Goal: Task Accomplishment & Management: Complete application form

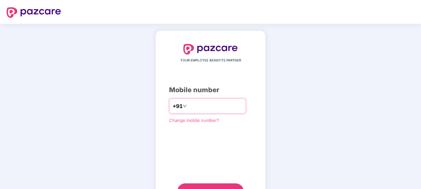
click at [188, 104] on input "**********" at bounding box center [215, 106] width 54 height 11
click at [225, 105] on input "**********" at bounding box center [215, 106] width 54 height 11
type input "**********"
click at [219, 186] on button "Send OTP" at bounding box center [210, 192] width 66 height 16
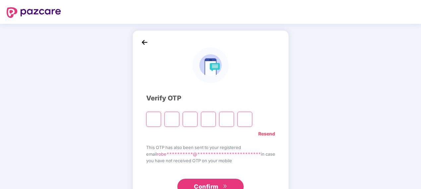
type input "*"
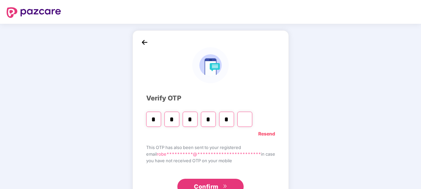
type input "*"
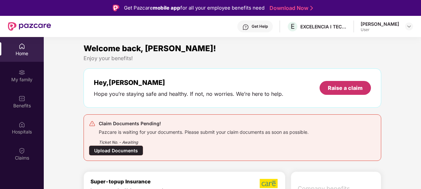
click at [342, 86] on div "Raise a claim" at bounding box center [344, 87] width 35 height 7
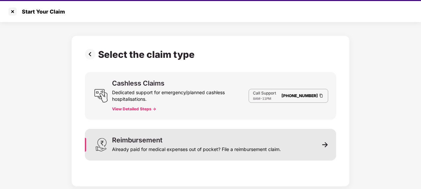
scroll to position [16, 0]
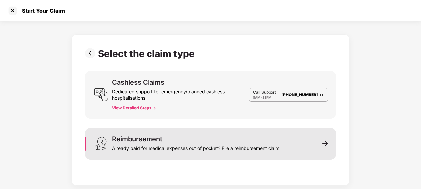
click at [256, 147] on div "Already paid for medical expenses out of pocket? File a reimbursement claim." at bounding box center [196, 147] width 169 height 9
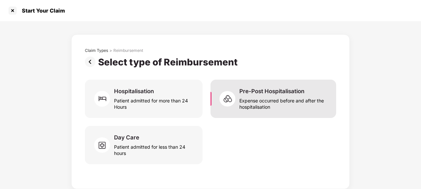
click at [251, 104] on div "Expense occurred before and after the hospitalisation" at bounding box center [283, 102] width 89 height 15
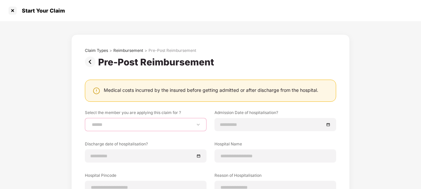
click at [151, 126] on select "**********" at bounding box center [145, 124] width 110 height 5
select select "**********"
click at [90, 122] on select "**********" at bounding box center [145, 124] width 110 height 5
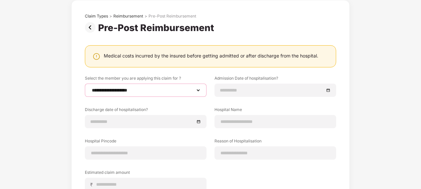
scroll to position [66, 0]
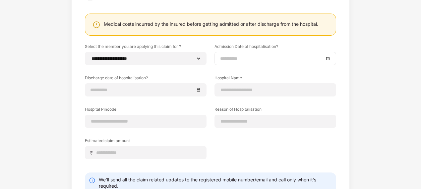
click at [249, 60] on input at bounding box center [272, 58] width 104 height 7
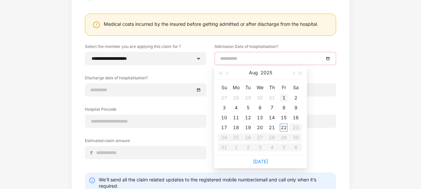
type input "**********"
click at [227, 72] on span "button" at bounding box center [227, 73] width 3 height 3
type input "**********"
click at [249, 128] on div "22" at bounding box center [248, 128] width 8 height 8
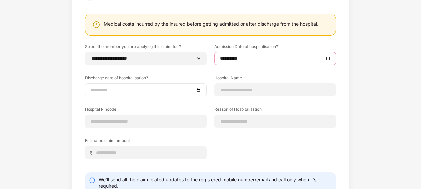
click at [138, 90] on input at bounding box center [142, 89] width 104 height 7
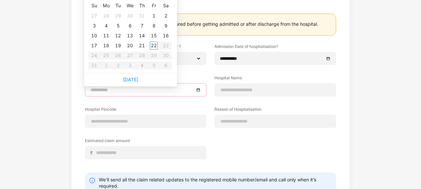
click at [138, 90] on input at bounding box center [142, 89] width 104 height 7
click at [186, 91] on input at bounding box center [142, 89] width 104 height 7
click at [194, 91] on div at bounding box center [145, 89] width 110 height 7
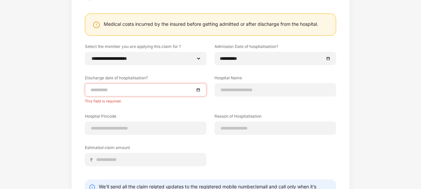
click at [192, 108] on div "**********" at bounding box center [210, 110] width 251 height 133
click at [178, 91] on input at bounding box center [142, 89] width 104 height 7
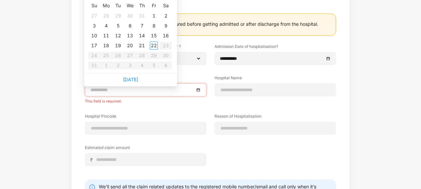
scroll to position [0, 0]
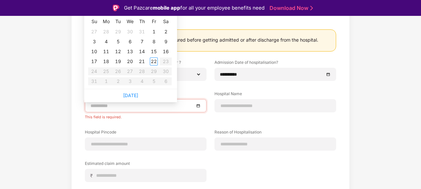
type input "**********"
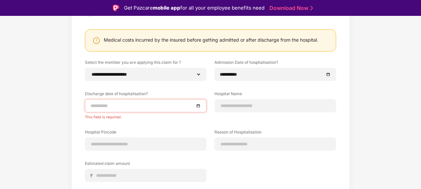
click at [196, 105] on div at bounding box center [145, 105] width 110 height 7
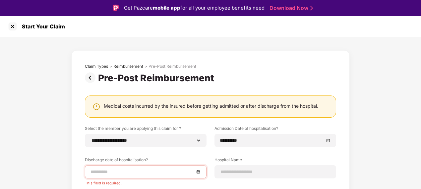
click at [197, 171] on div at bounding box center [145, 172] width 110 height 7
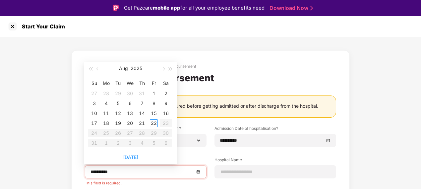
type input "**********"
click at [97, 67] on button "button" at bounding box center [97, 68] width 7 height 13
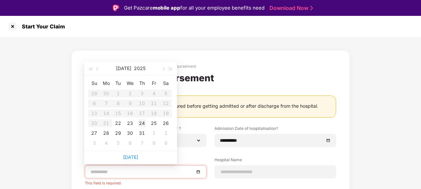
type input "**********"
click at [141, 123] on div "24" at bounding box center [142, 124] width 8 height 8
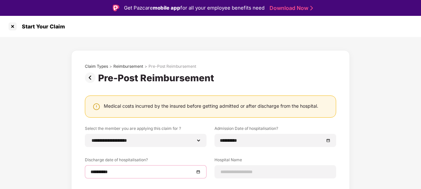
scroll to position [66, 0]
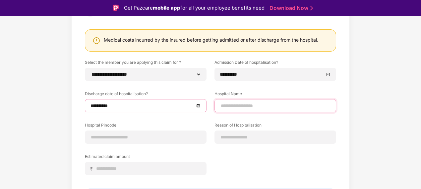
click at [239, 107] on input at bounding box center [275, 106] width 110 height 7
type input "**********"
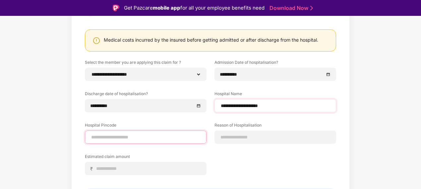
type input "******"
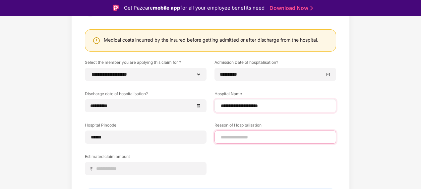
type input "**********"
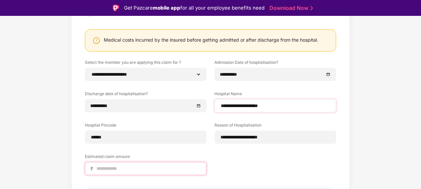
type input "*****"
select select "*******"
select select "**********"
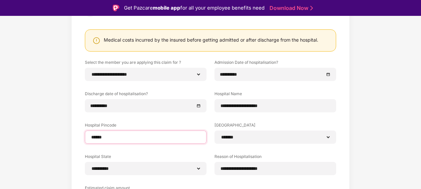
click at [122, 138] on input "******" at bounding box center [145, 137] width 110 height 7
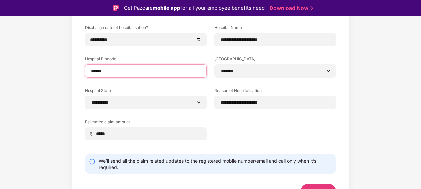
scroll to position [142, 0]
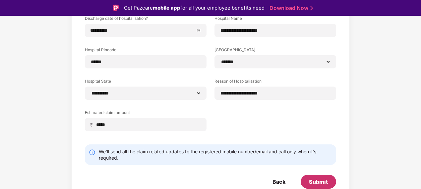
click at [316, 183] on div "Submit" at bounding box center [318, 181] width 19 height 7
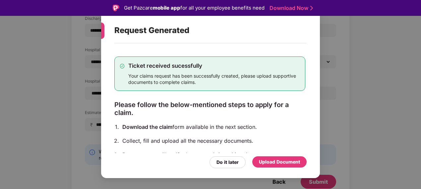
click at [276, 162] on div "Upload Document" at bounding box center [279, 162] width 41 height 7
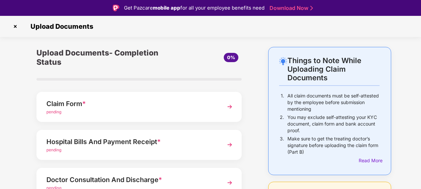
click at [168, 107] on div "Claim Form *" at bounding box center [131, 104] width 170 height 11
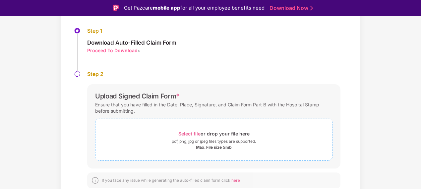
scroll to position [16, 0]
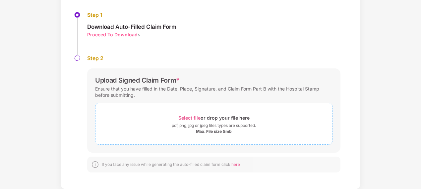
click at [192, 118] on span "Select file" at bounding box center [189, 118] width 22 height 6
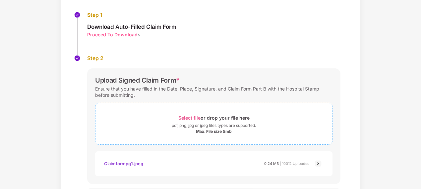
click at [195, 119] on span "Select file" at bounding box center [189, 118] width 22 height 6
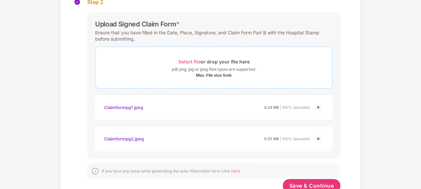
scroll to position [113, 0]
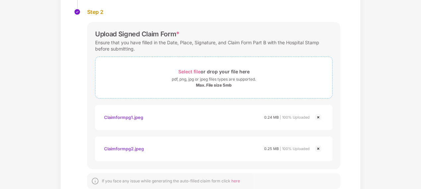
click at [193, 73] on span "Select file" at bounding box center [189, 72] width 22 height 6
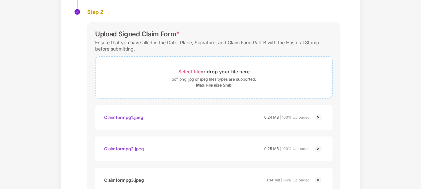
click at [183, 72] on span "Select file" at bounding box center [189, 72] width 22 height 6
click at [191, 71] on span "Select file" at bounding box center [189, 72] width 22 height 6
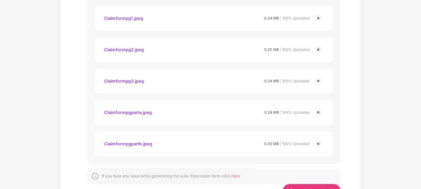
scroll to position [240, 0]
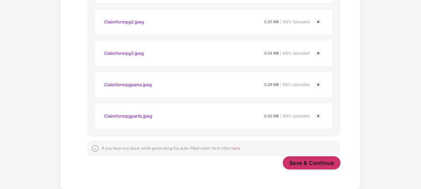
click at [301, 161] on span "Save & Continue" at bounding box center [311, 163] width 45 height 7
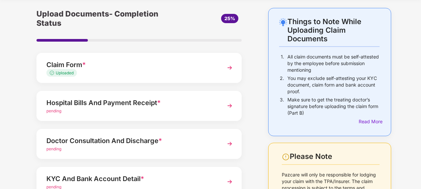
scroll to position [33, 0]
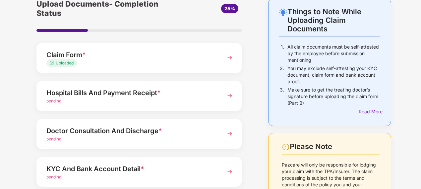
click at [156, 94] on div "Hospital Bills And Payment Receipt *" at bounding box center [131, 93] width 170 height 11
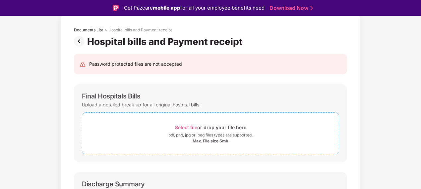
click at [185, 126] on span "Select file" at bounding box center [186, 128] width 22 height 6
click at [185, 127] on span "Select file" at bounding box center [186, 128] width 22 height 6
click at [189, 127] on span "Select file" at bounding box center [186, 128] width 22 height 6
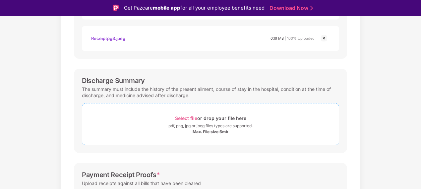
scroll to position [232, 0]
click at [188, 117] on span "Select file" at bounding box center [186, 118] width 22 height 6
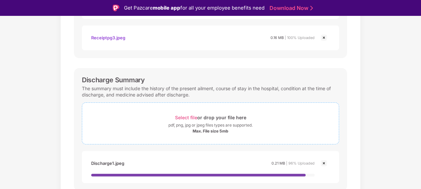
click at [193, 117] on span "Select file" at bounding box center [186, 118] width 22 height 6
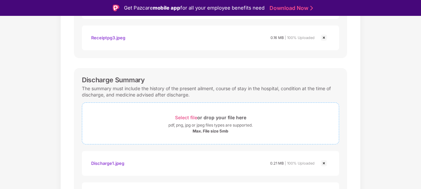
click at [188, 119] on span "Select file" at bounding box center [186, 118] width 22 height 6
click at [192, 117] on span "Select file" at bounding box center [186, 118] width 22 height 6
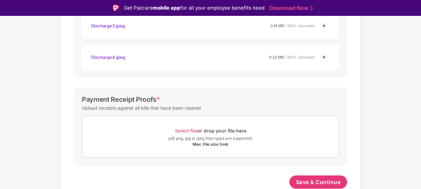
scroll to position [432, 0]
click at [307, 180] on span "Save & Continue" at bounding box center [318, 182] width 45 height 7
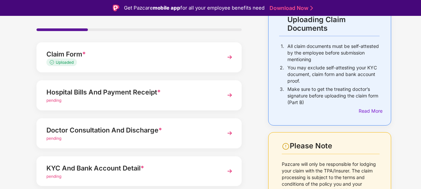
scroll to position [66, 0]
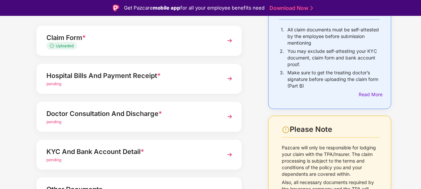
click at [160, 77] on span "*" at bounding box center [159, 76] width 4 height 8
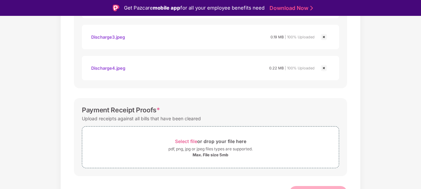
scroll to position [430, 0]
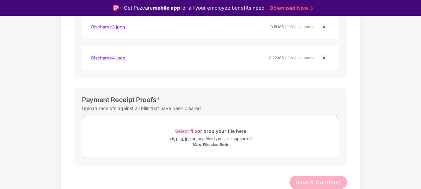
click at [186, 130] on span "Select file" at bounding box center [186, 131] width 22 height 6
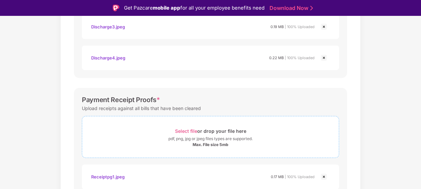
click at [186, 130] on span "Select file" at bounding box center [186, 131] width 22 height 6
click at [189, 129] on span "Select file" at bounding box center [186, 131] width 22 height 6
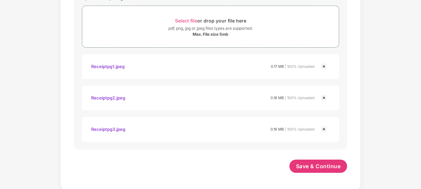
scroll to position [524, 0]
click at [315, 166] on span "Save & Continue" at bounding box center [318, 166] width 45 height 7
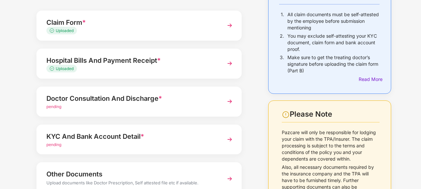
scroll to position [99, 0]
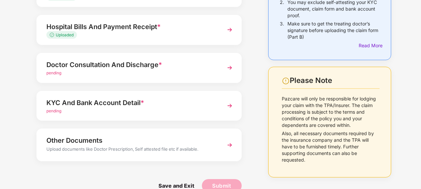
click at [176, 67] on div "Doctor Consultation And Discharge *" at bounding box center [131, 65] width 170 height 11
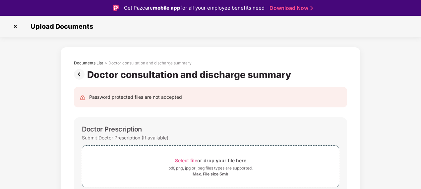
click at [79, 75] on img at bounding box center [80, 74] width 13 height 11
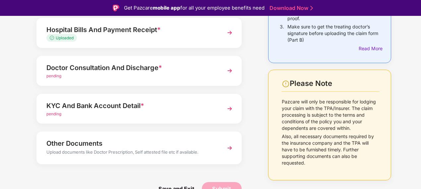
scroll to position [113, 0]
click at [147, 106] on div "KYC And Bank Account Detail *" at bounding box center [131, 105] width 170 height 11
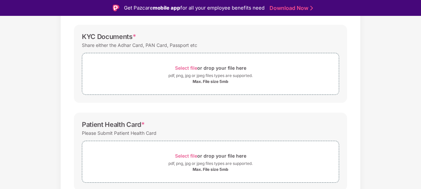
scroll to position [79, 0]
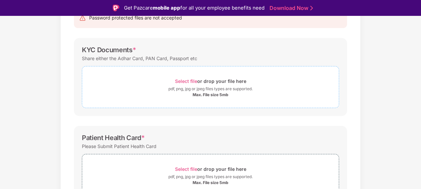
click at [181, 81] on span "Select file" at bounding box center [186, 81] width 22 height 6
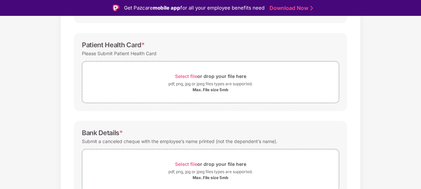
scroll to position [237, 0]
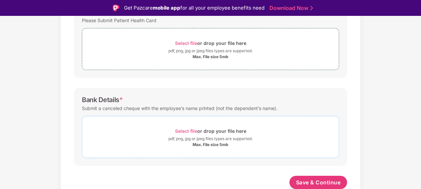
click at [191, 128] on span "Select file" at bounding box center [186, 131] width 22 height 6
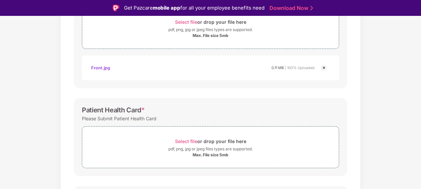
scroll to position [204, 0]
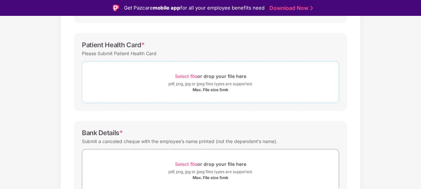
click at [190, 75] on span "Select file" at bounding box center [186, 77] width 22 height 6
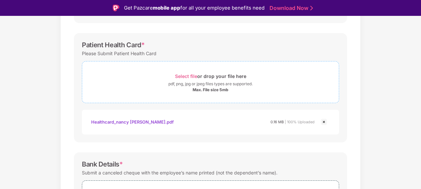
scroll to position [72, 0]
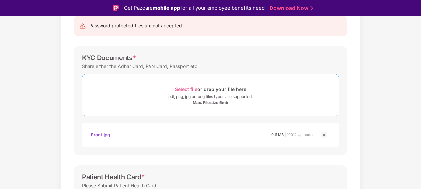
click at [186, 89] on span "Select file" at bounding box center [186, 89] width 22 height 6
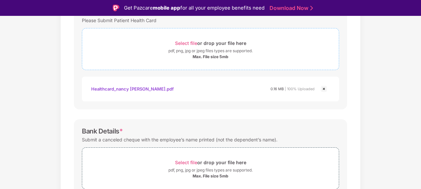
scroll to position [300, 0]
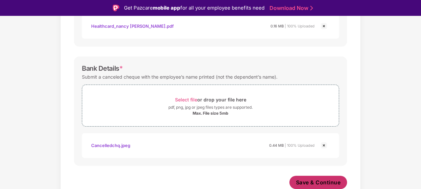
click at [316, 185] on span "Save & Continue" at bounding box center [318, 182] width 45 height 7
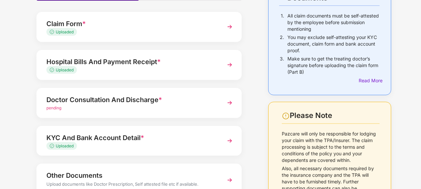
scroll to position [66, 0]
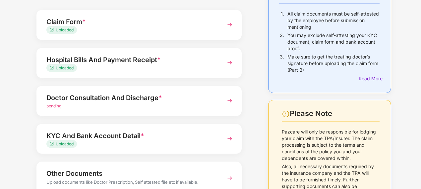
click at [143, 100] on div "Doctor Consultation And Discharge *" at bounding box center [131, 98] width 170 height 11
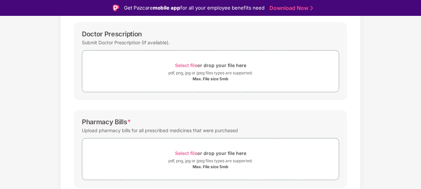
scroll to position [132, 0]
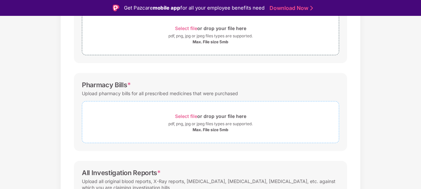
click at [191, 115] on span "Select file" at bounding box center [186, 117] width 22 height 6
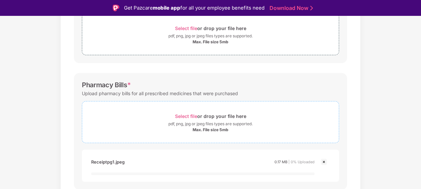
click at [146, 64] on div "Password protected files are not accepted Doctor Prescription Submit Doctor Pre…" at bounding box center [210, 134] width 293 height 373
click at [184, 117] on span "Select file" at bounding box center [186, 117] width 22 height 6
click at [187, 115] on span "Select file" at bounding box center [186, 117] width 22 height 6
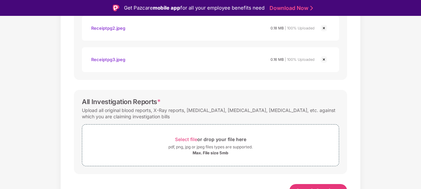
scroll to position [306, 0]
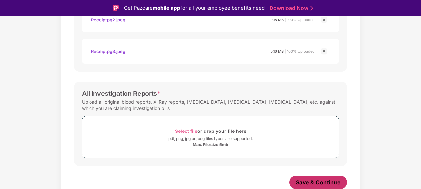
click at [307, 184] on span "Save & Continue" at bounding box center [318, 182] width 45 height 7
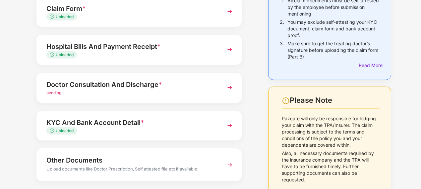
scroll to position [46, 0]
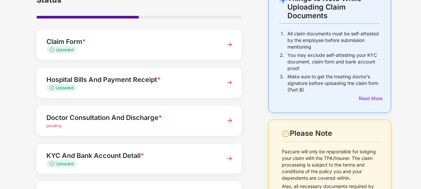
click at [145, 118] on div "Doctor Consultation And Discharge *" at bounding box center [131, 118] width 170 height 11
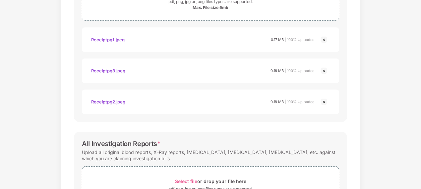
scroll to position [305, 0]
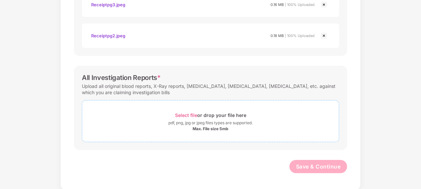
click at [183, 114] on span "Select file" at bounding box center [186, 116] width 22 height 6
click at [182, 113] on span "Select file" at bounding box center [186, 116] width 22 height 6
click at [190, 115] on span "Select file" at bounding box center [186, 116] width 22 height 6
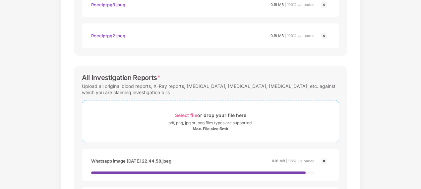
click at [192, 115] on span "Select file" at bounding box center [186, 116] width 22 height 6
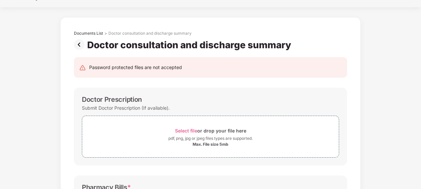
scroll to position [47, 0]
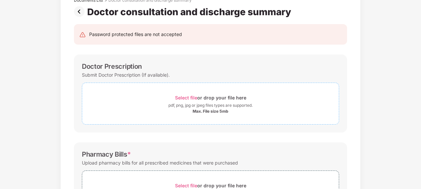
click at [187, 97] on span "Select file" at bounding box center [186, 98] width 22 height 6
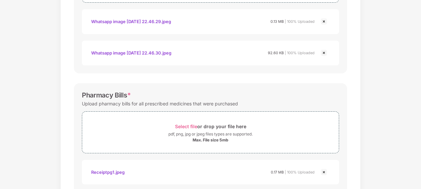
scroll to position [179, 0]
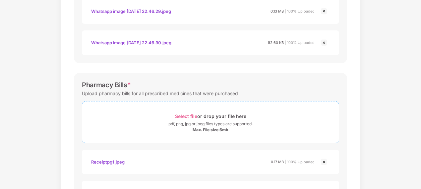
click at [180, 116] on span "Select file" at bounding box center [186, 117] width 22 height 6
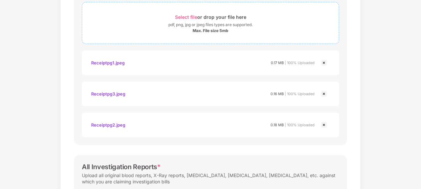
scroll to position [345, 0]
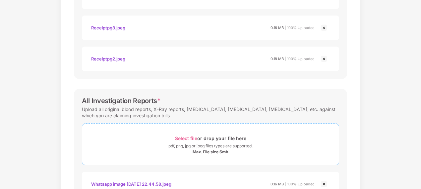
click at [179, 136] on span "Select file" at bounding box center [186, 139] width 22 height 6
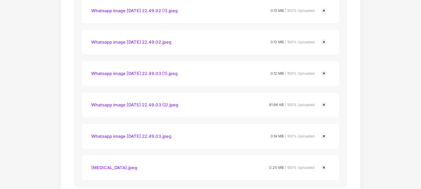
scroll to position [903, 0]
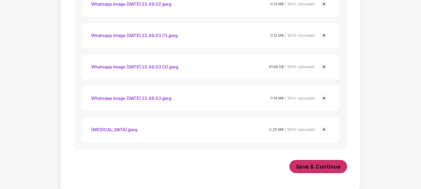
click at [325, 168] on span "Save & Continue" at bounding box center [318, 166] width 45 height 7
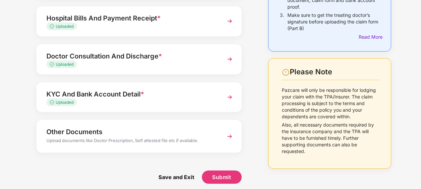
scroll to position [113, 0]
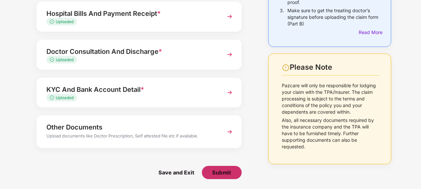
click at [221, 172] on span "Submit" at bounding box center [221, 172] width 19 height 7
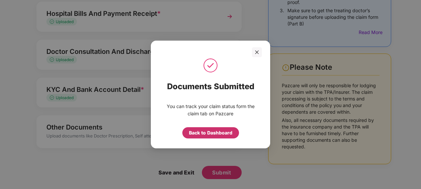
click at [206, 132] on div "Back to Dashboard" at bounding box center [210, 132] width 43 height 7
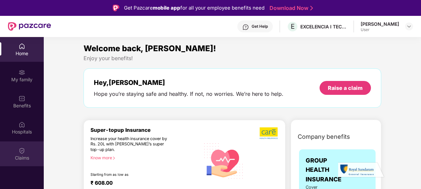
click at [22, 156] on div "Claims" at bounding box center [22, 158] width 44 height 7
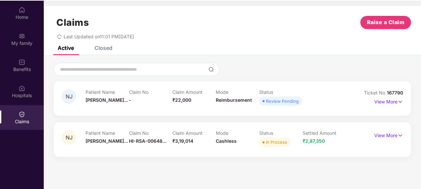
scroll to position [37, 0]
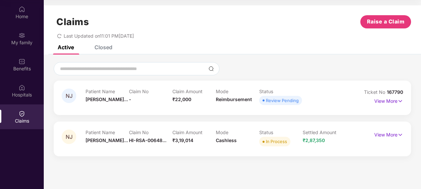
click at [104, 48] on div "Closed" at bounding box center [103, 47] width 18 height 7
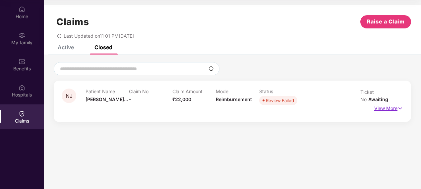
click at [399, 105] on img at bounding box center [400, 108] width 6 height 7
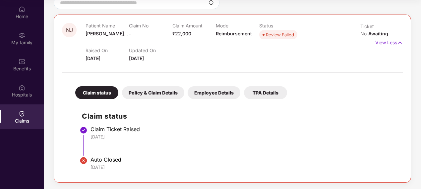
scroll to position [0, 0]
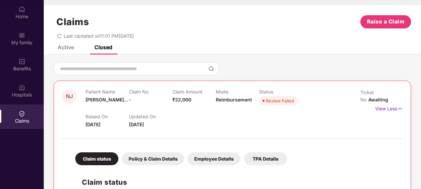
click at [67, 46] on div "Active" at bounding box center [66, 47] width 16 height 7
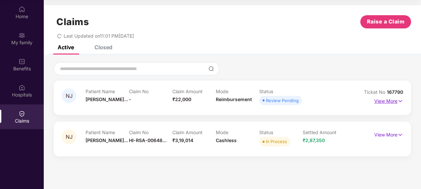
click at [399, 102] on img at bounding box center [400, 101] width 6 height 7
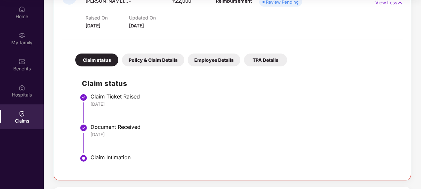
scroll to position [99, 0]
click at [167, 56] on div "Policy & Claim Details" at bounding box center [153, 59] width 62 height 13
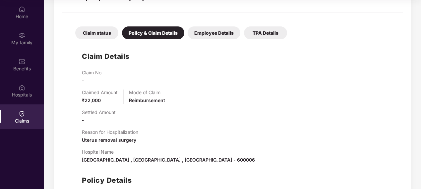
scroll to position [61, 0]
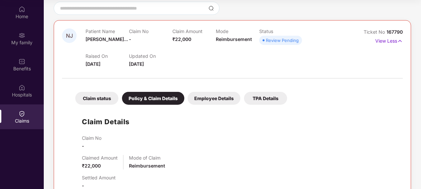
click at [198, 101] on div "Employee Details" at bounding box center [213, 98] width 53 height 13
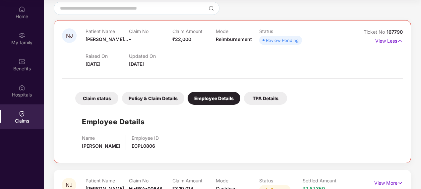
click at [263, 100] on div "TPA Details" at bounding box center [265, 98] width 43 height 13
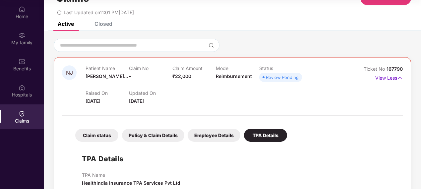
scroll to position [0, 0]
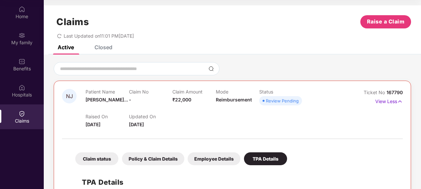
click at [23, 123] on div "Claims" at bounding box center [22, 121] width 44 height 7
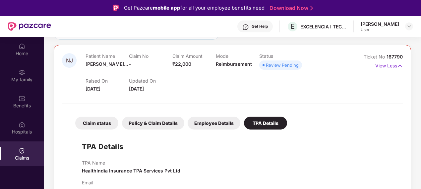
scroll to position [97, 0]
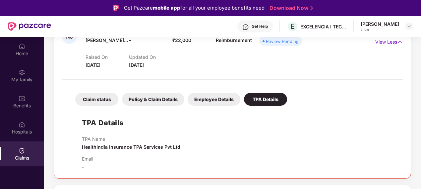
click at [95, 103] on div "Claim status" at bounding box center [96, 99] width 43 height 13
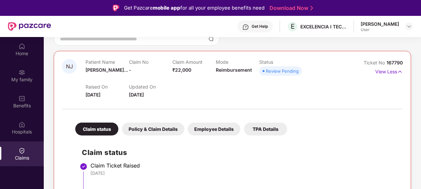
scroll to position [66, 0]
